Goal: Task Accomplishment & Management: Complete application form

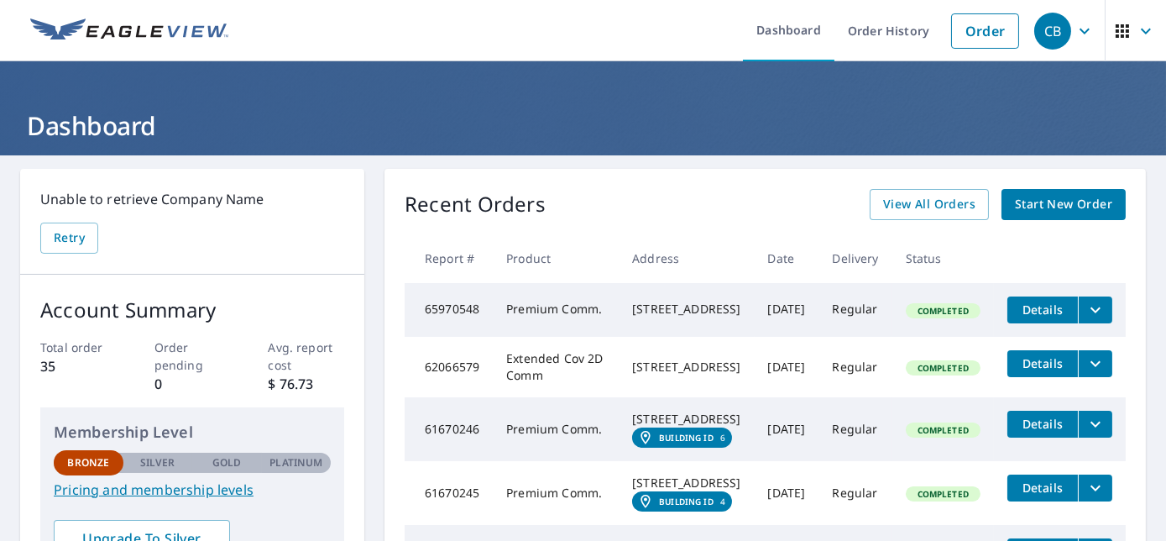
click at [1059, 213] on span "Start New Order" at bounding box center [1063, 204] width 97 height 21
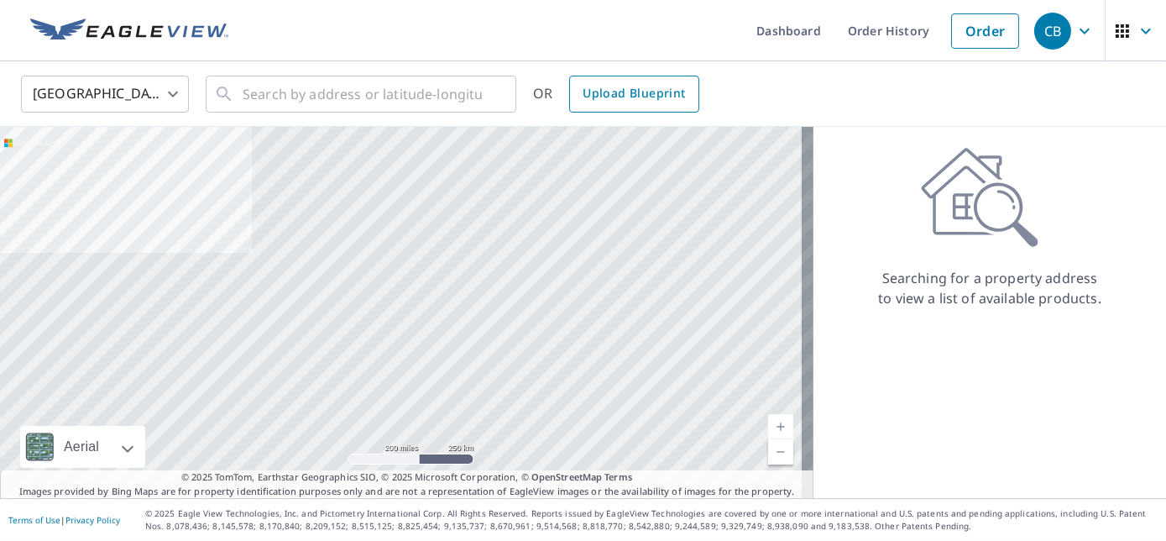
click at [656, 88] on span "Upload Blueprint" at bounding box center [634, 93] width 102 height 21
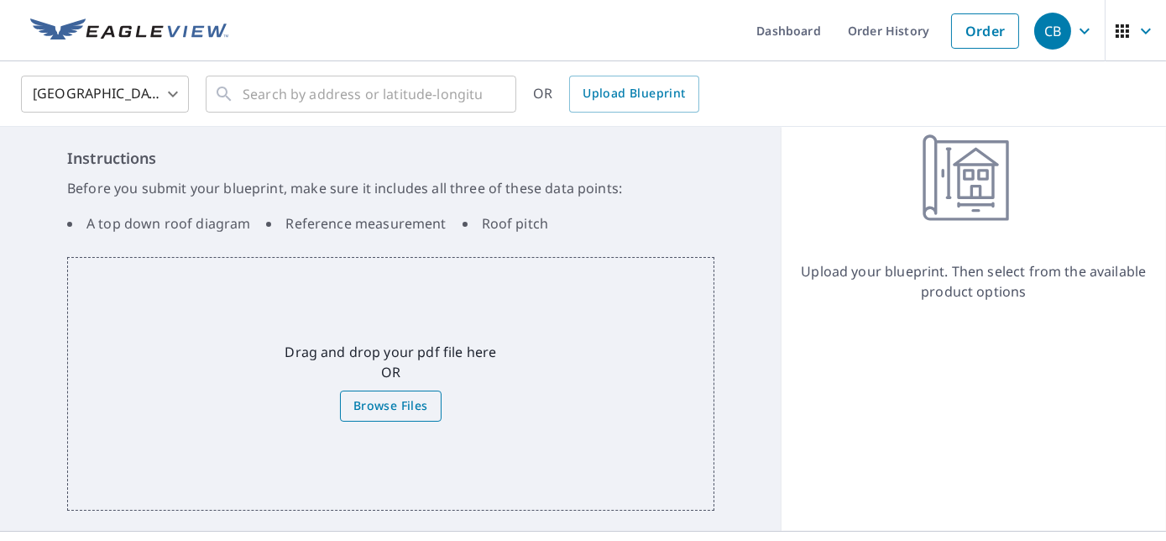
click at [406, 399] on span "Browse Files" at bounding box center [390, 405] width 75 height 21
click at [0, 0] on input "Browse Files" at bounding box center [0, 0] width 0 height 0
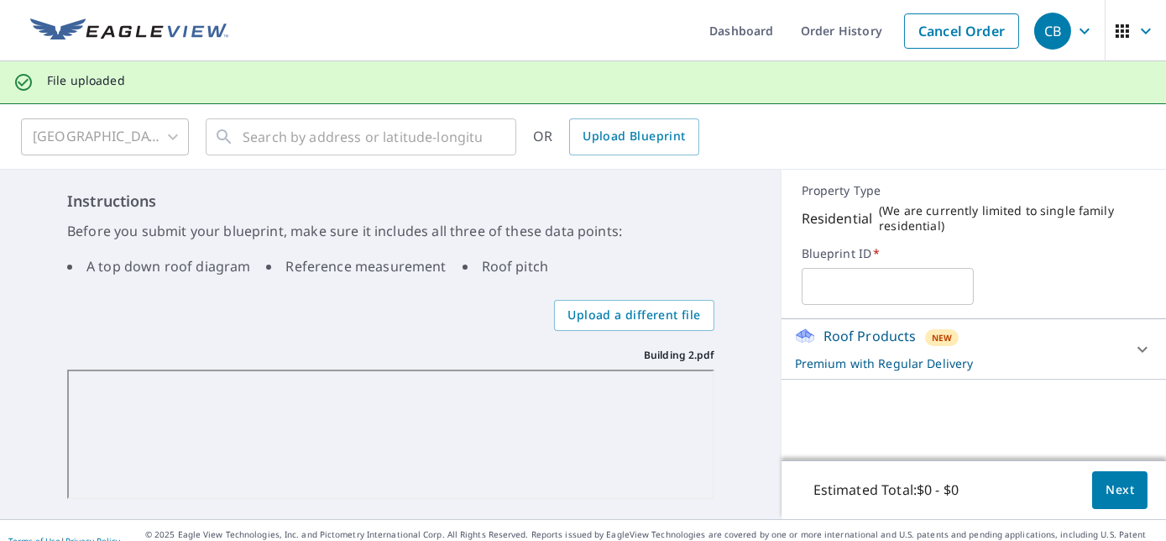
scroll to position [18, 0]
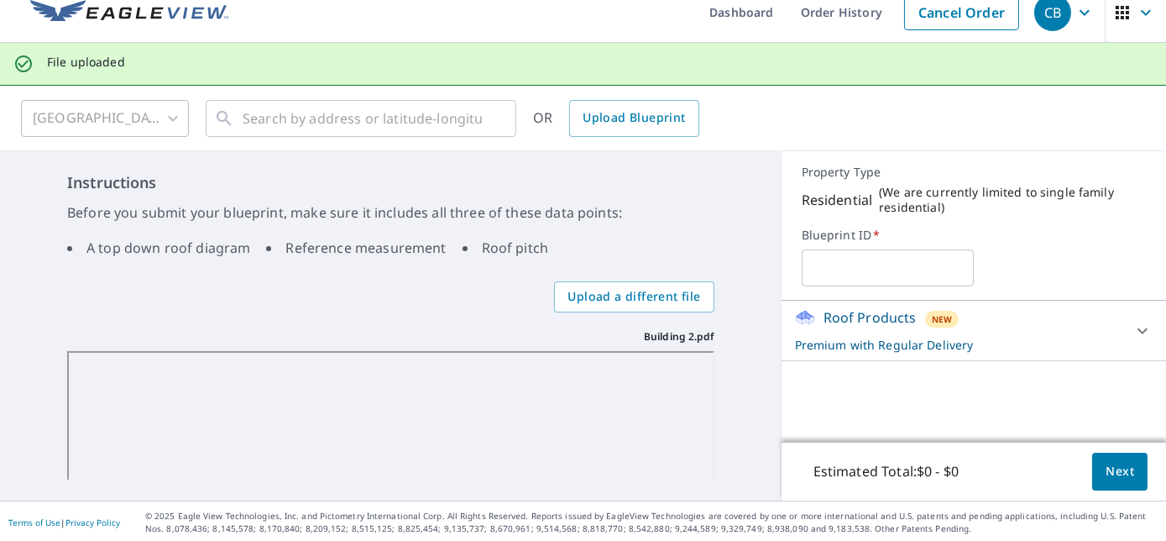
click at [835, 273] on input "text" at bounding box center [888, 267] width 172 height 47
click at [1132, 334] on icon at bounding box center [1142, 331] width 20 height 20
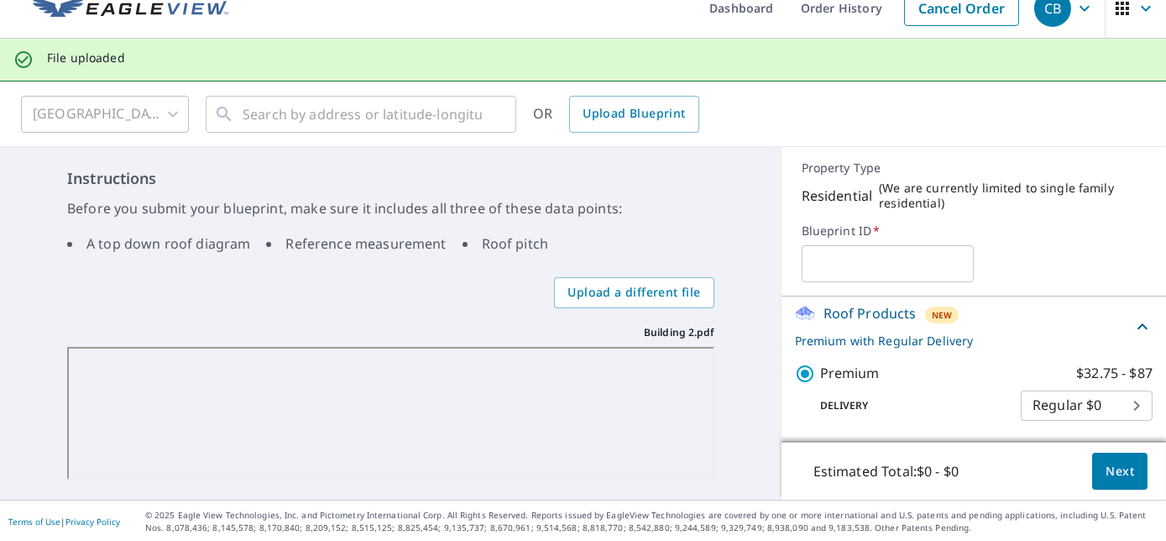
scroll to position [24, 0]
click at [886, 264] on input "text" at bounding box center [888, 262] width 172 height 47
paste input "Brothers [PERSON_NAME] Constructions"
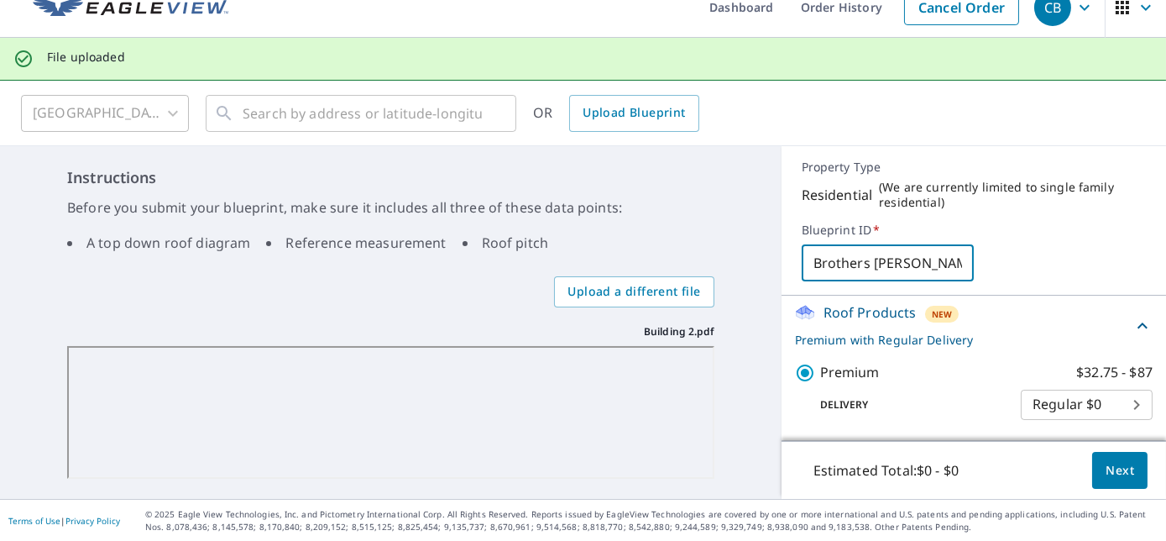
scroll to position [0, 33]
type input "Brothers [PERSON_NAME] Constructions"
click at [1106, 479] on span "Next" at bounding box center [1120, 470] width 29 height 21
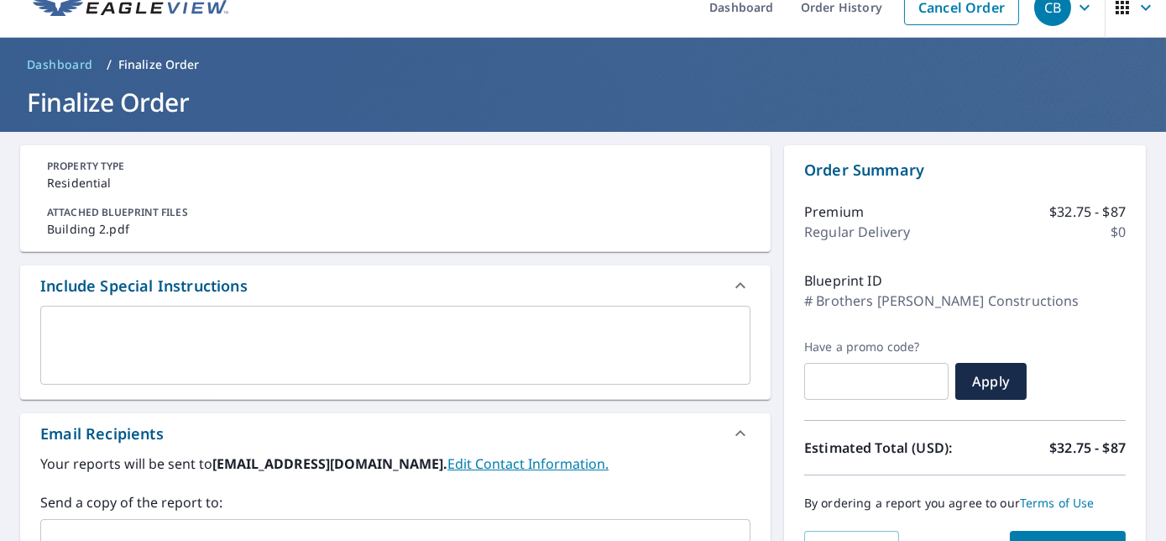
click at [180, 337] on textarea at bounding box center [395, 346] width 687 height 48
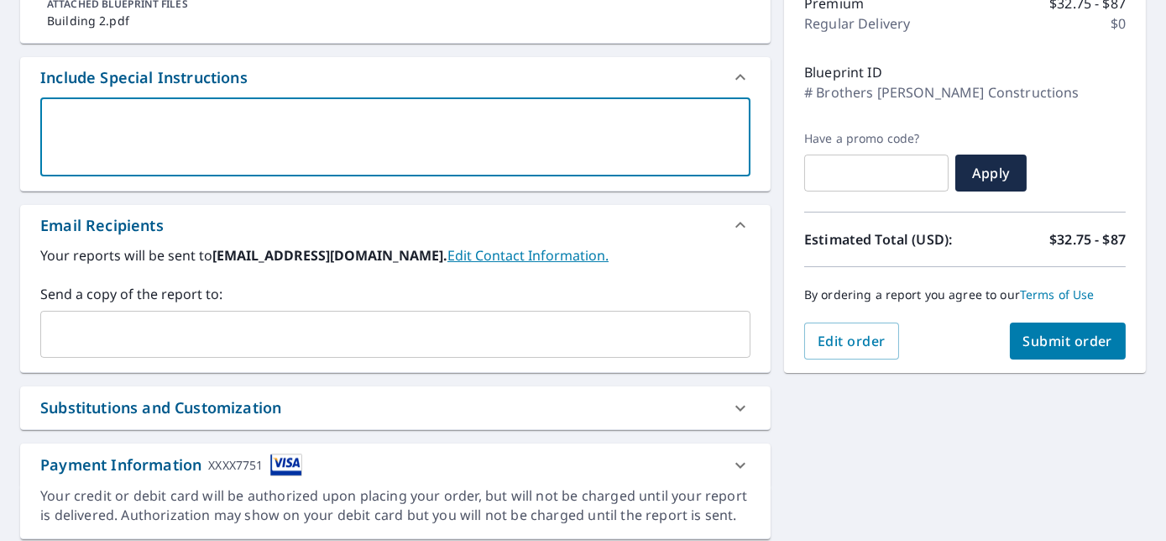
scroll to position [253, 0]
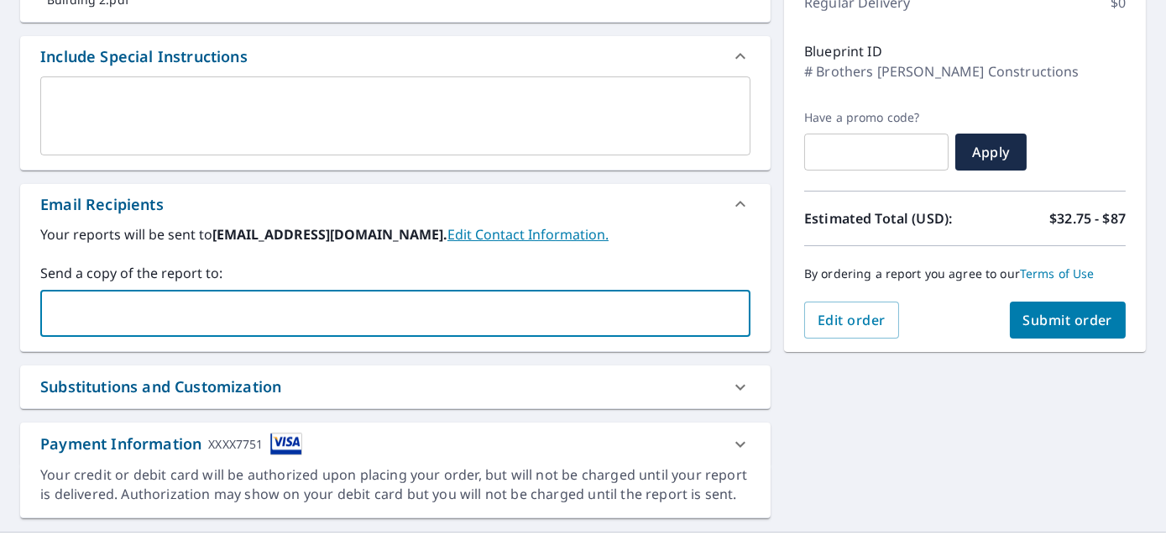
click at [184, 324] on input "text" at bounding box center [383, 313] width 670 height 32
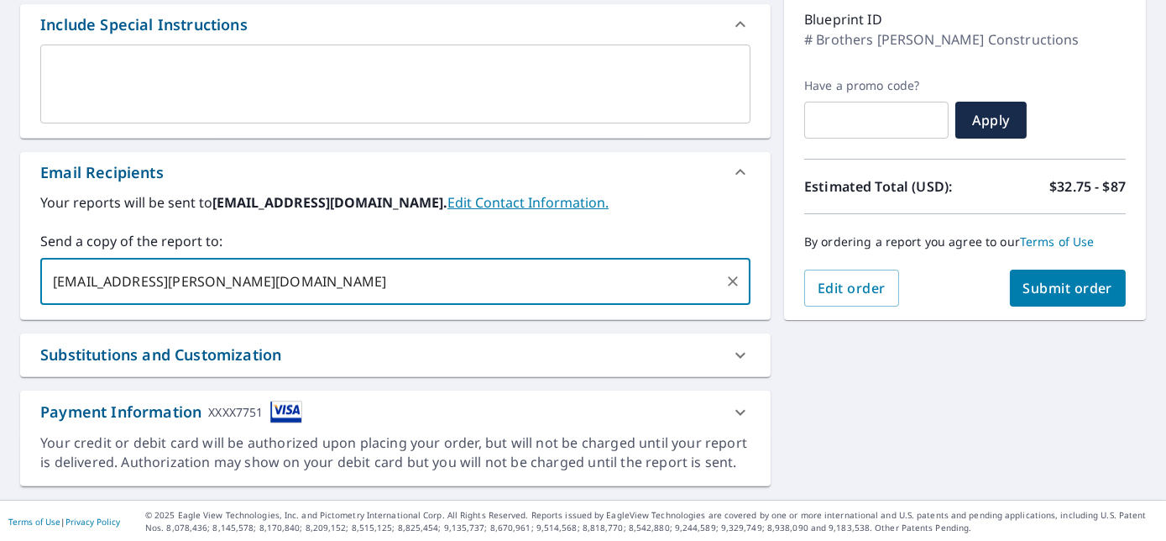
type input "[EMAIL_ADDRESS][PERSON_NAME][DOMAIN_NAME]"
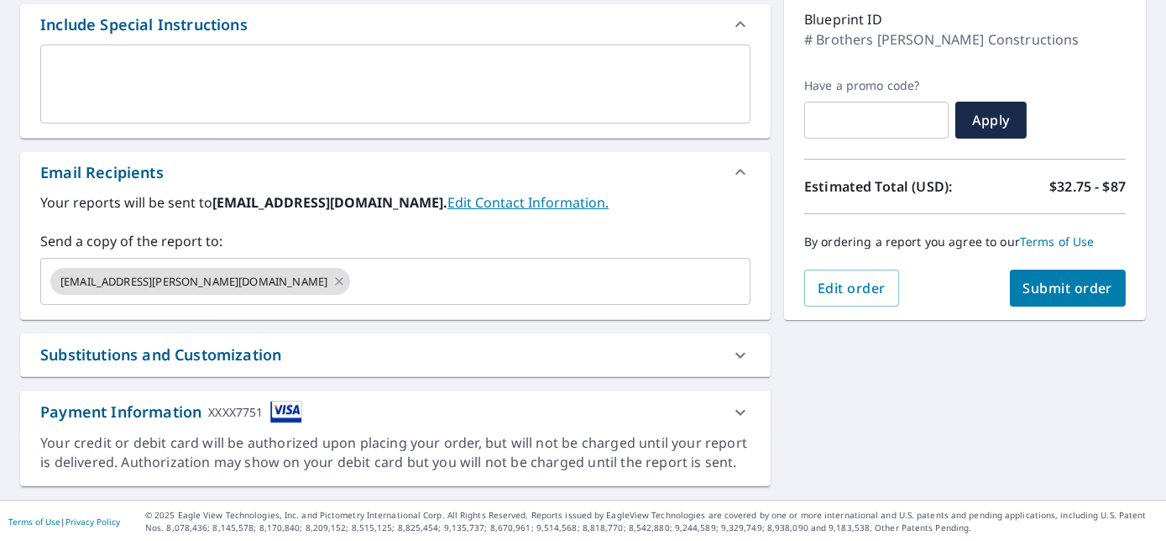
click at [1067, 388] on div "**********" at bounding box center [583, 185] width 1166 height 629
click at [1062, 295] on span "Submit order" at bounding box center [1068, 288] width 90 height 18
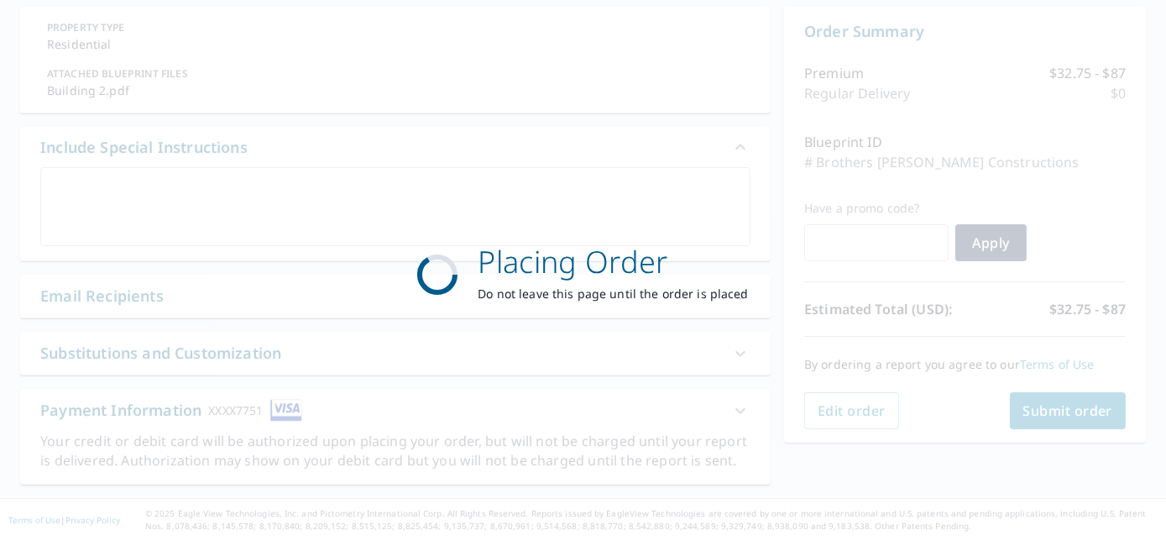
scroll to position [160, 0]
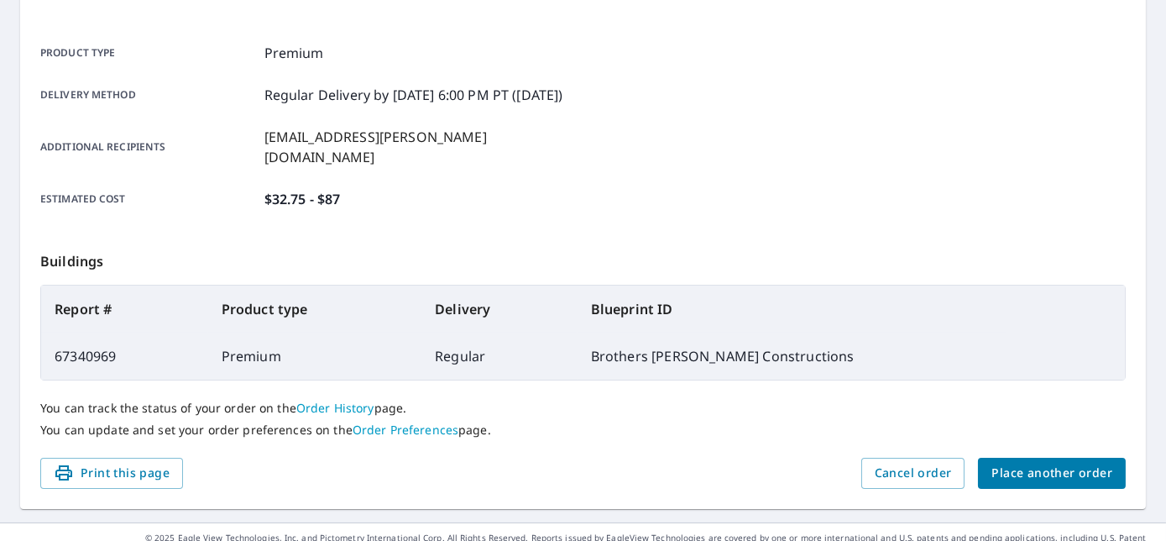
scroll to position [237, 0]
